Goal: Transaction & Acquisition: Purchase product/service

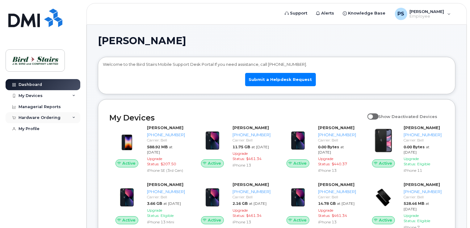
click at [44, 117] on div "Hardware Ordering" at bounding box center [40, 117] width 42 height 5
click at [33, 140] on div "New Order" at bounding box center [32, 141] width 23 height 6
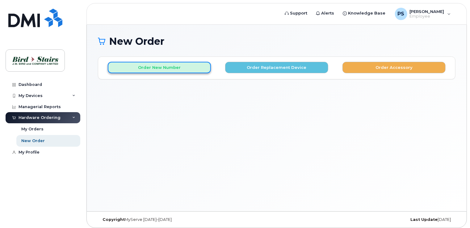
click at [162, 68] on button "Order New Number" at bounding box center [159, 67] width 103 height 11
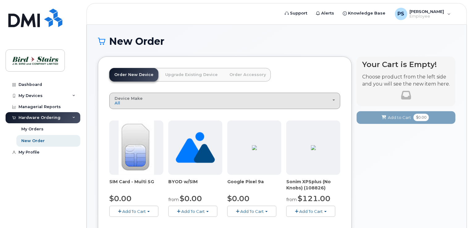
click at [167, 99] on div "Device Make All Android Cell Phone iPhone Unknown" at bounding box center [225, 101] width 220 height 10
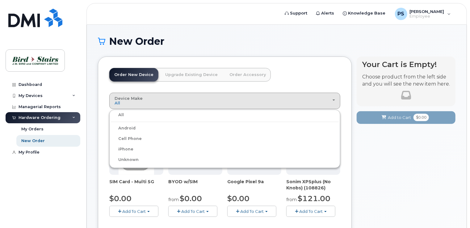
click at [132, 148] on label "iPhone" at bounding box center [122, 148] width 23 height 7
click at [0, 0] on input "iPhone" at bounding box center [0, 0] width 0 height 0
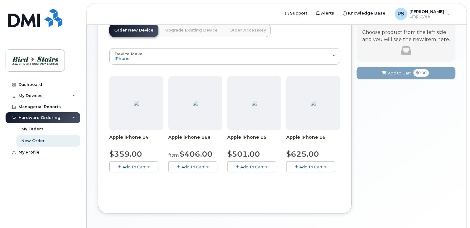
scroll to position [7, 0]
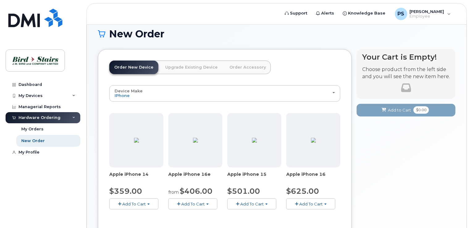
click at [136, 202] on span "Add To Cart" at bounding box center [133, 203] width 23 height 5
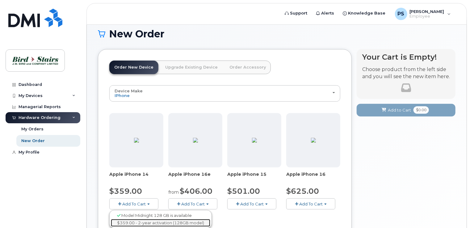
click at [146, 222] on link "$359.00 - 2-year activation (128GB model)" at bounding box center [160, 223] width 99 height 8
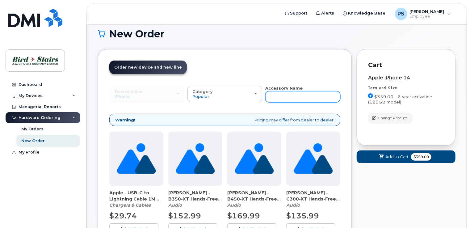
click at [282, 96] on input "text" at bounding box center [302, 96] width 75 height 11
type input "case"
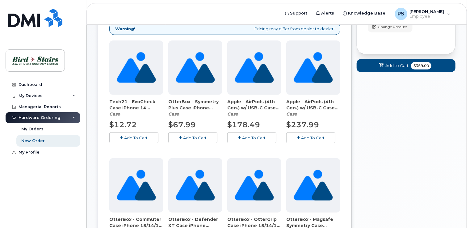
scroll to position [95, 0]
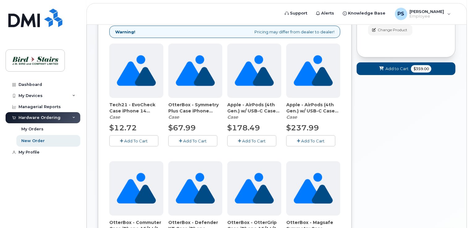
click at [132, 138] on span "Add To Cart" at bounding box center [135, 140] width 23 height 5
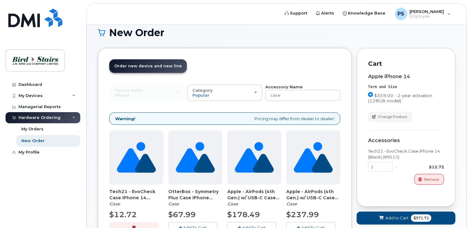
scroll to position [3, 0]
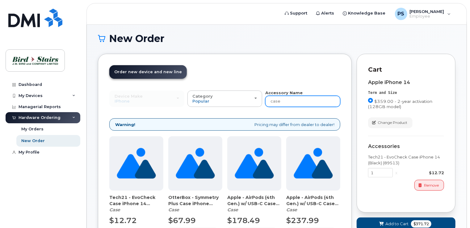
drag, startPoint x: 284, startPoint y: 98, endPoint x: 265, endPoint y: 102, distance: 18.5
click at [265, 102] on input "case" at bounding box center [302, 101] width 75 height 11
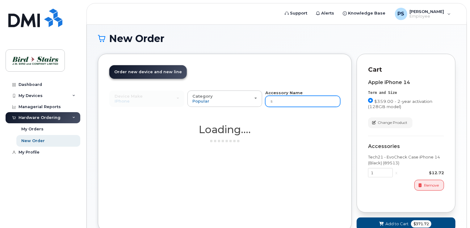
type input "screen"
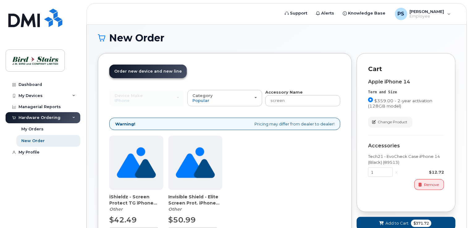
scroll to position [34, 0]
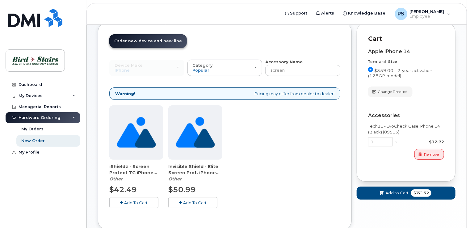
click at [127, 202] on span "Add To Cart" at bounding box center [135, 202] width 23 height 5
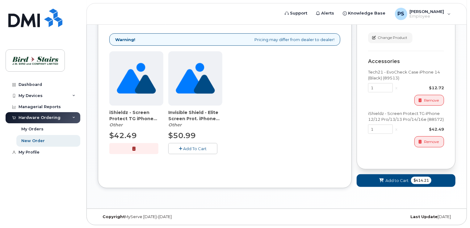
scroll to position [93, 0]
click at [394, 180] on span "Add to Cart" at bounding box center [396, 180] width 23 height 6
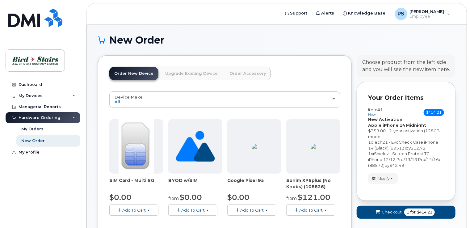
scroll to position [0, 0]
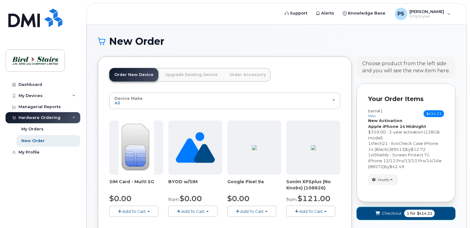
click at [388, 211] on span "Checkout" at bounding box center [391, 213] width 20 height 6
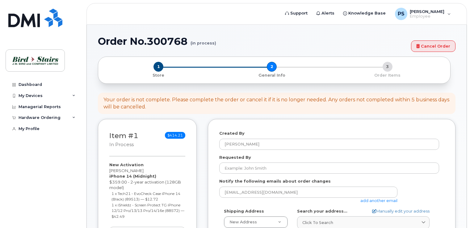
select select
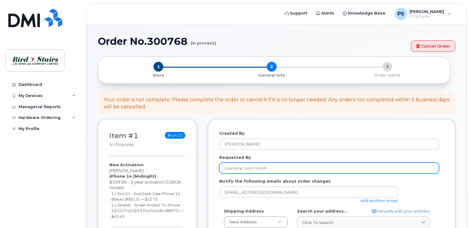
click at [265, 169] on input "Requested By" at bounding box center [329, 167] width 220 height 11
type input "[PERSON_NAME]"
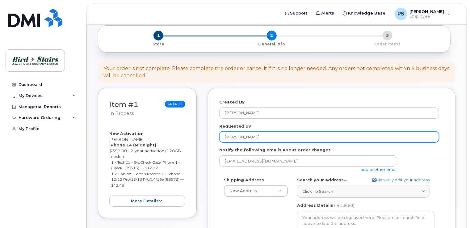
scroll to position [62, 0]
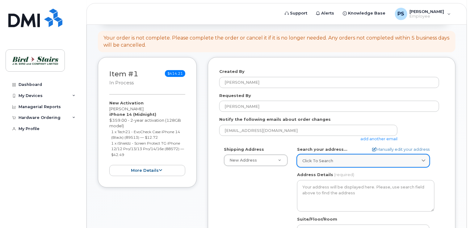
click at [326, 160] on span "Click to search" at bounding box center [317, 161] width 31 height 6
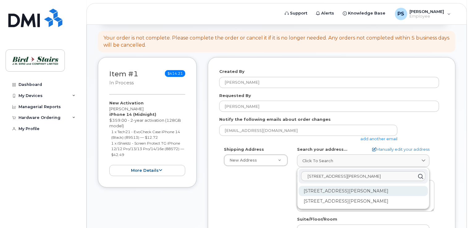
type input "171 john savage ave"
click at [355, 192] on div "171 John Savage Ave Dartmouth NS B3B 0A8" at bounding box center [362, 191] width 129 height 10
click at [358, 191] on div "1-171 John Savage Ave Dartmouth NS B3B 0A8" at bounding box center [362, 191] width 129 height 10
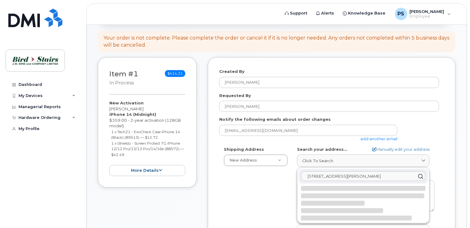
select select
type textarea "1-171 John Savage Ave DARTMOUTH NS B3B 0A8 CANADA"
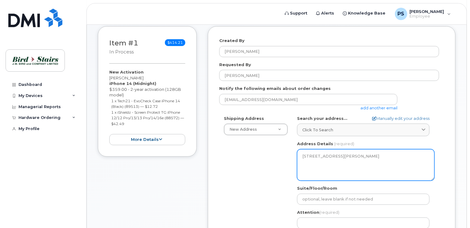
scroll to position [123, 0]
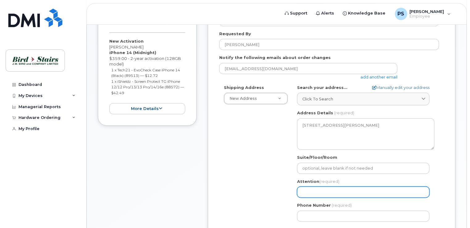
click at [326, 190] on input "Attention (required)" at bounding box center [363, 191] width 132 height 11
type input "[PERSON_NAME]"
select select
type input "[PERSON_NAME]"
select select
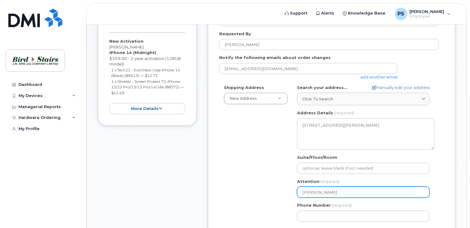
type input "Peter Stitchman 9"
select select
type input "Peter Stitchman 90"
select select
type input "Peter Stitchman 902"
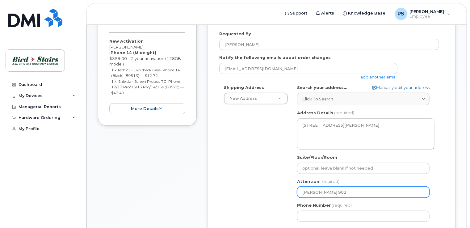
select select
type input "Peter Stitchman 902-"
select select
type input "Peter Stitchman 902-2"
select select
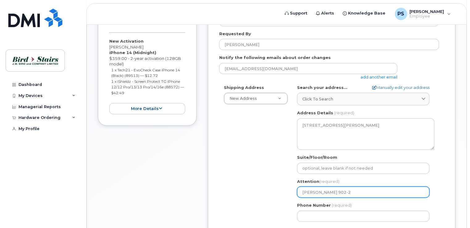
type input "Peter Stitchman 902-22"
select select
type input "Peter Stitchman 902-229"
select select
type input "Peter Stitchman 902-229-"
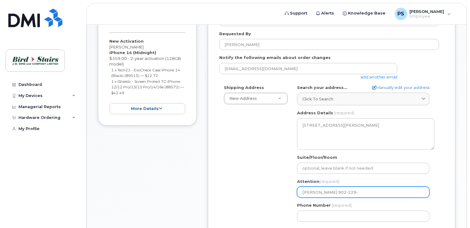
select select
type input "Peter Stitchman 902-229-9"
select select
type input "Peter Stitchman 902-229-91"
select select
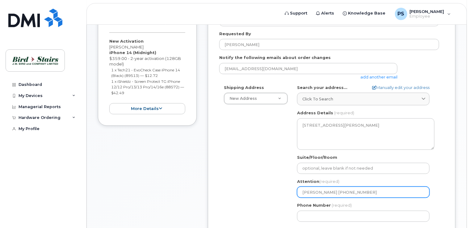
type input "Peter Stitchman 902-229-913"
select select
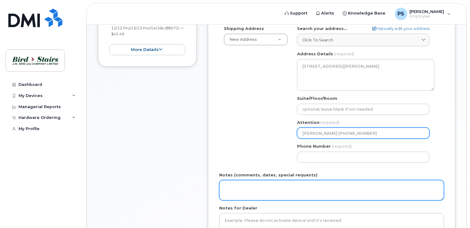
scroll to position [185, 0]
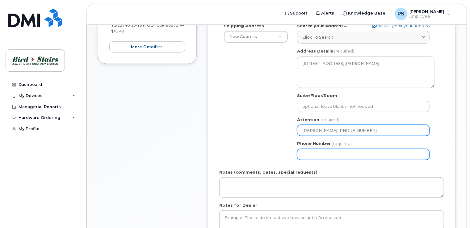
type input "Peter Stitchman 902-229-9134"
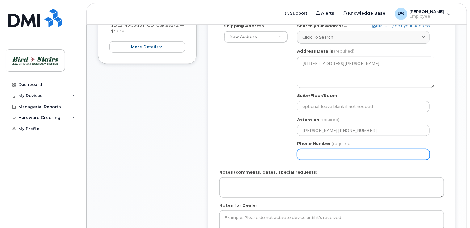
click at [323, 154] on input "Phone Number" at bounding box center [363, 154] width 132 height 11
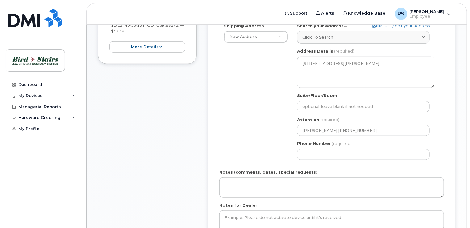
click at [259, 147] on div "Shipping Address New Address New Address 1-171 John Savage Ave 6375 Bayne St Bi…" at bounding box center [329, 94] width 220 height 142
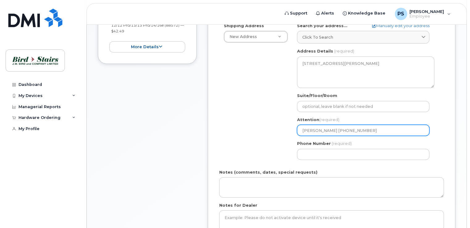
drag, startPoint x: 371, startPoint y: 129, endPoint x: 337, endPoint y: 129, distance: 34.0
click at [337, 129] on input "Peter Stitchman 902-229-9134" at bounding box center [363, 130] width 132 height 11
select select
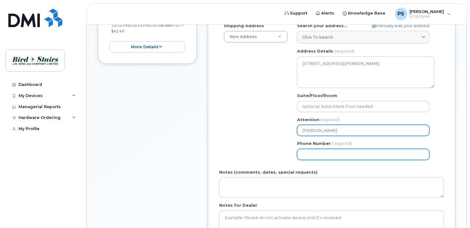
type input "[PERSON_NAME]"
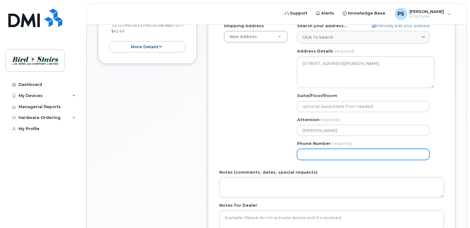
click at [326, 152] on input "Phone Number" at bounding box center [363, 154] width 132 height 11
type input "902"
click at [237, 121] on div "Shipping Address New Address New Address 1-171 John Savage Ave 6375 Bayne St Bi…" at bounding box center [329, 94] width 220 height 142
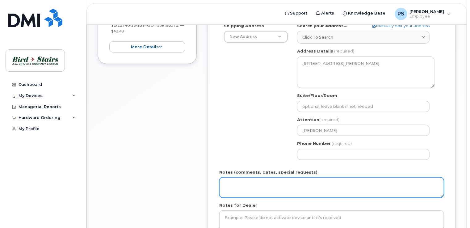
click at [244, 182] on textarea "Notes (comments, dates, special requests)" at bounding box center [331, 187] width 225 height 20
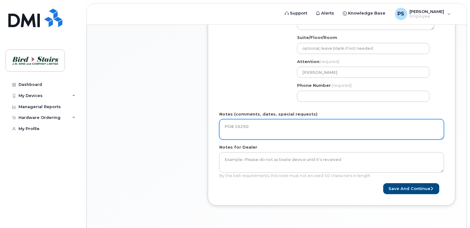
scroll to position [247, 0]
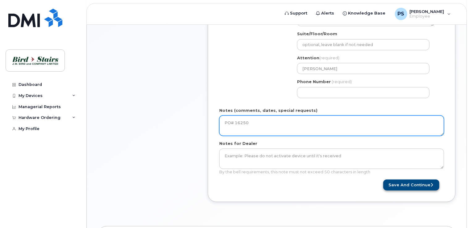
type textarea "PO# 16250"
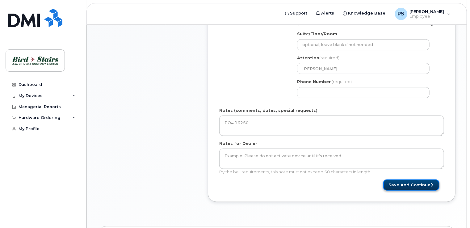
click at [410, 184] on button "Save and Continue" at bounding box center [411, 184] width 56 height 11
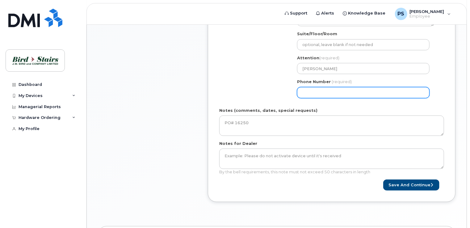
click at [310, 93] on input "Phone Number" at bounding box center [363, 92] width 132 height 11
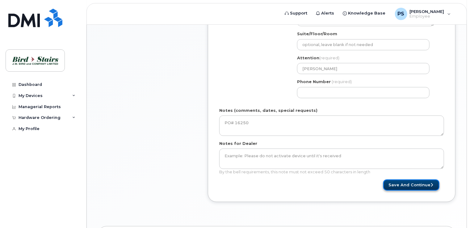
click at [406, 184] on button "Save and Continue" at bounding box center [411, 184] width 56 height 11
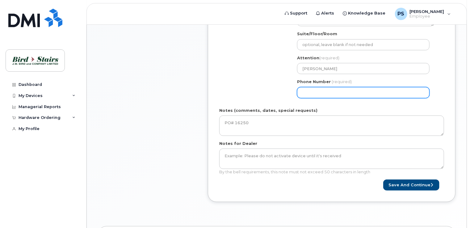
click at [310, 93] on input "Phone Number" at bounding box center [363, 92] width 132 height 11
type input "902229913"
select select
type input "9022299134"
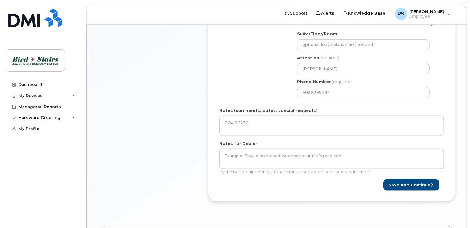
click at [274, 86] on div "Shipping Address New Address New Address 1-171 John Savage Ave 6375 Bayne St Bi…" at bounding box center [329, 32] width 220 height 142
click at [401, 185] on button "Save and Continue" at bounding box center [411, 184] width 56 height 11
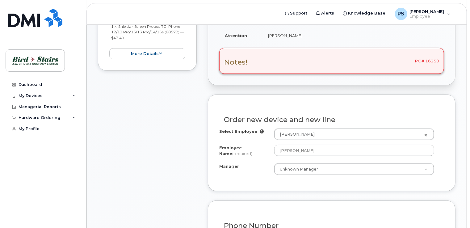
scroll to position [185, 0]
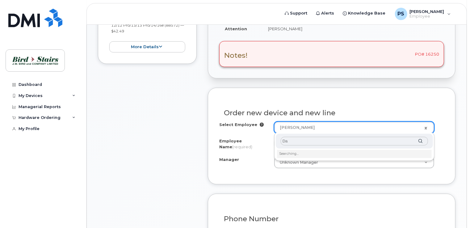
type input "D"
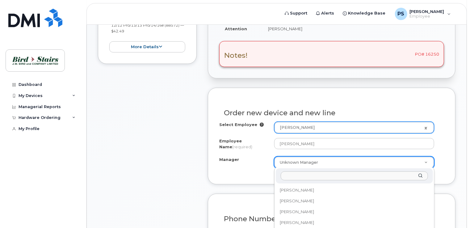
scroll to position [65, 0]
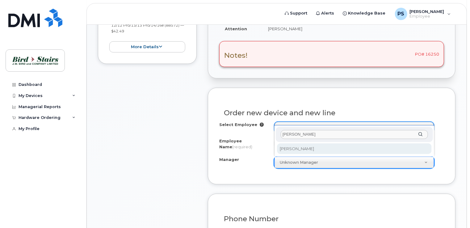
type input "peter"
select select "1536052"
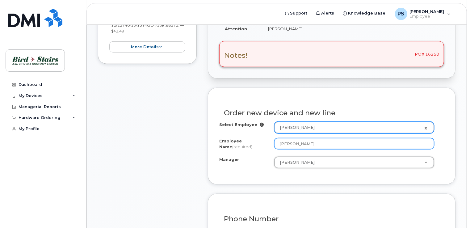
click at [316, 143] on input "[PERSON_NAME]" at bounding box center [354, 143] width 160 height 11
drag, startPoint x: 316, startPoint y: 143, endPoint x: 243, endPoint y: 149, distance: 73.7
click at [243, 149] on div "Employee Name (required) Peter Stitchman" at bounding box center [331, 145] width 225 height 14
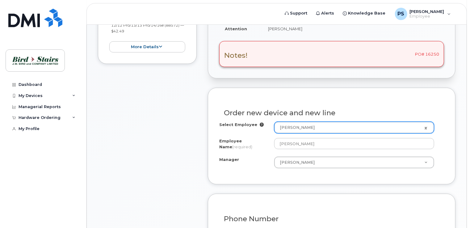
click at [259, 156] on div "Manager" at bounding box center [246, 160] width 55 height 8
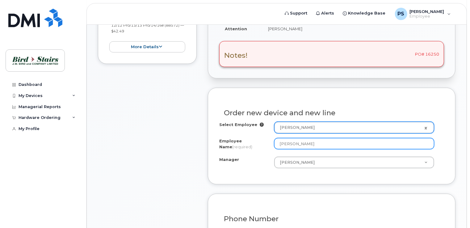
drag, startPoint x: 314, startPoint y: 144, endPoint x: 269, endPoint y: 144, distance: 45.1
click at [269, 144] on div "Employee Name (required) Peter Stitchman" at bounding box center [331, 145] width 225 height 14
type input "[PERSON_NAME]"
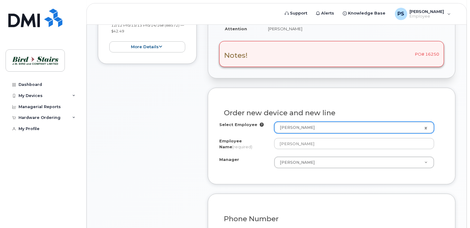
click at [242, 172] on div "Select Employee Peter Stitchman 1536052 Employee Name (required) Dan MacKenzie …" at bounding box center [331, 147] width 225 height 51
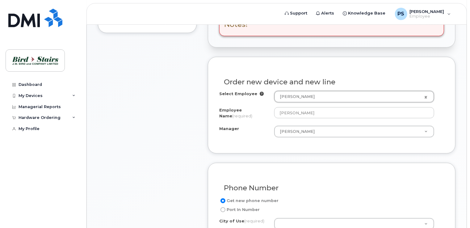
click at [250, 145] on div "Order new device and new line Select Employee Peter Stitchman 1536052 Employee …" at bounding box center [332, 105] width 248 height 97
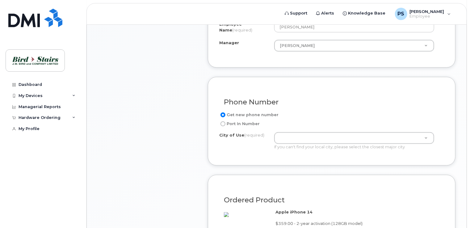
scroll to position [309, 0]
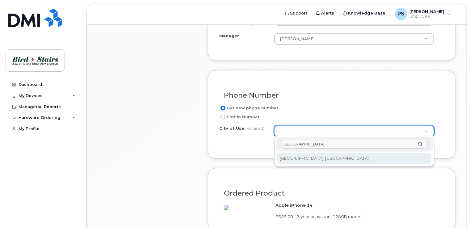
type input "Halifax"
type input "3070"
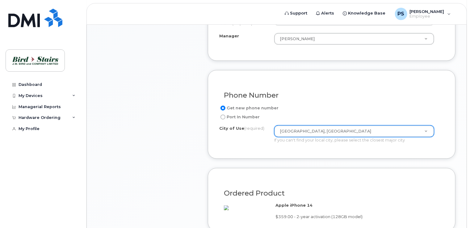
click at [242, 146] on div "Phone Number Get new phone number Port In Number City of Use (required) Halifax…" at bounding box center [332, 114] width 248 height 89
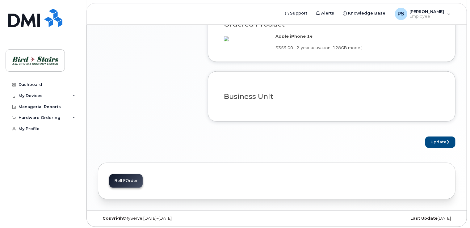
scroll to position [490, 0]
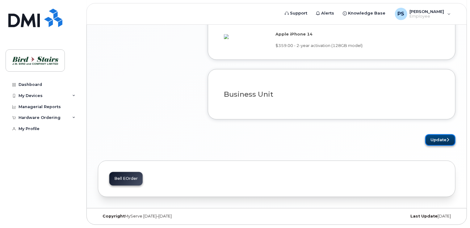
click at [436, 140] on button "Update" at bounding box center [440, 139] width 30 height 11
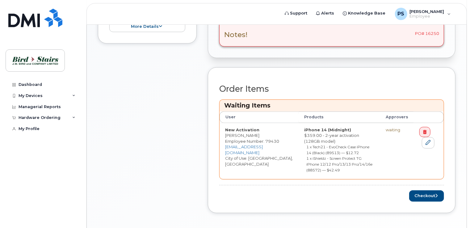
scroll to position [247, 0]
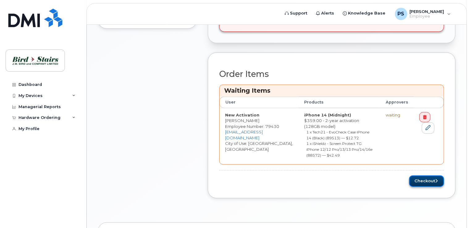
click at [420, 177] on button "Checkout" at bounding box center [426, 180] width 35 height 11
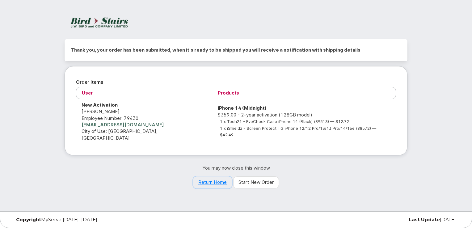
click at [218, 176] on link "Return Home" at bounding box center [212, 182] width 39 height 12
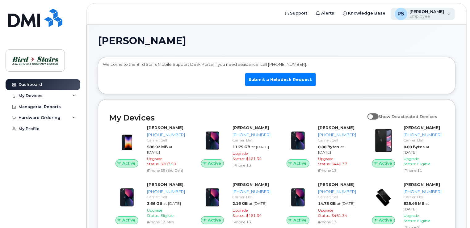
click at [448, 14] on div "PS [PERSON_NAME] Employee" at bounding box center [422, 14] width 65 height 12
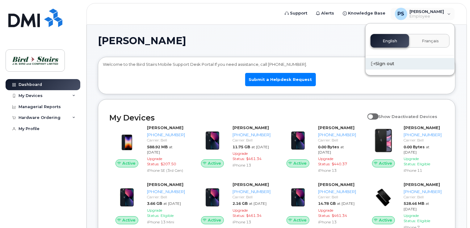
click at [386, 64] on div "Sign out" at bounding box center [409, 63] width 89 height 11
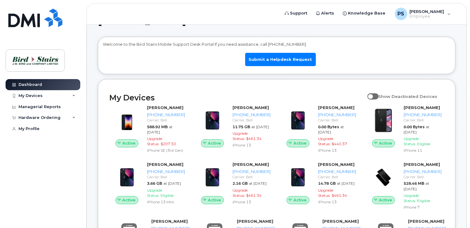
scroll to position [31, 0]
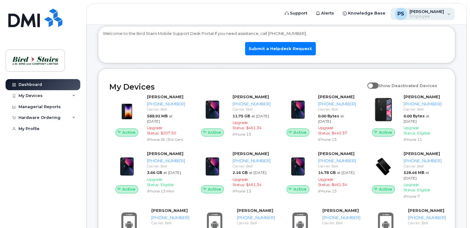
click at [450, 12] on div "PS [PERSON_NAME] Employee" at bounding box center [422, 14] width 65 height 12
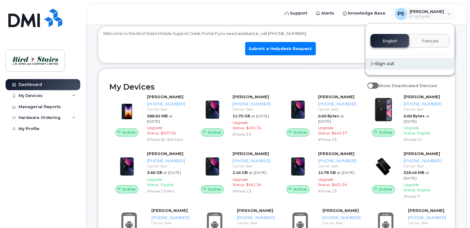
click at [393, 65] on div "Sign out" at bounding box center [409, 63] width 89 height 11
